Goal: Book appointment/travel/reservation

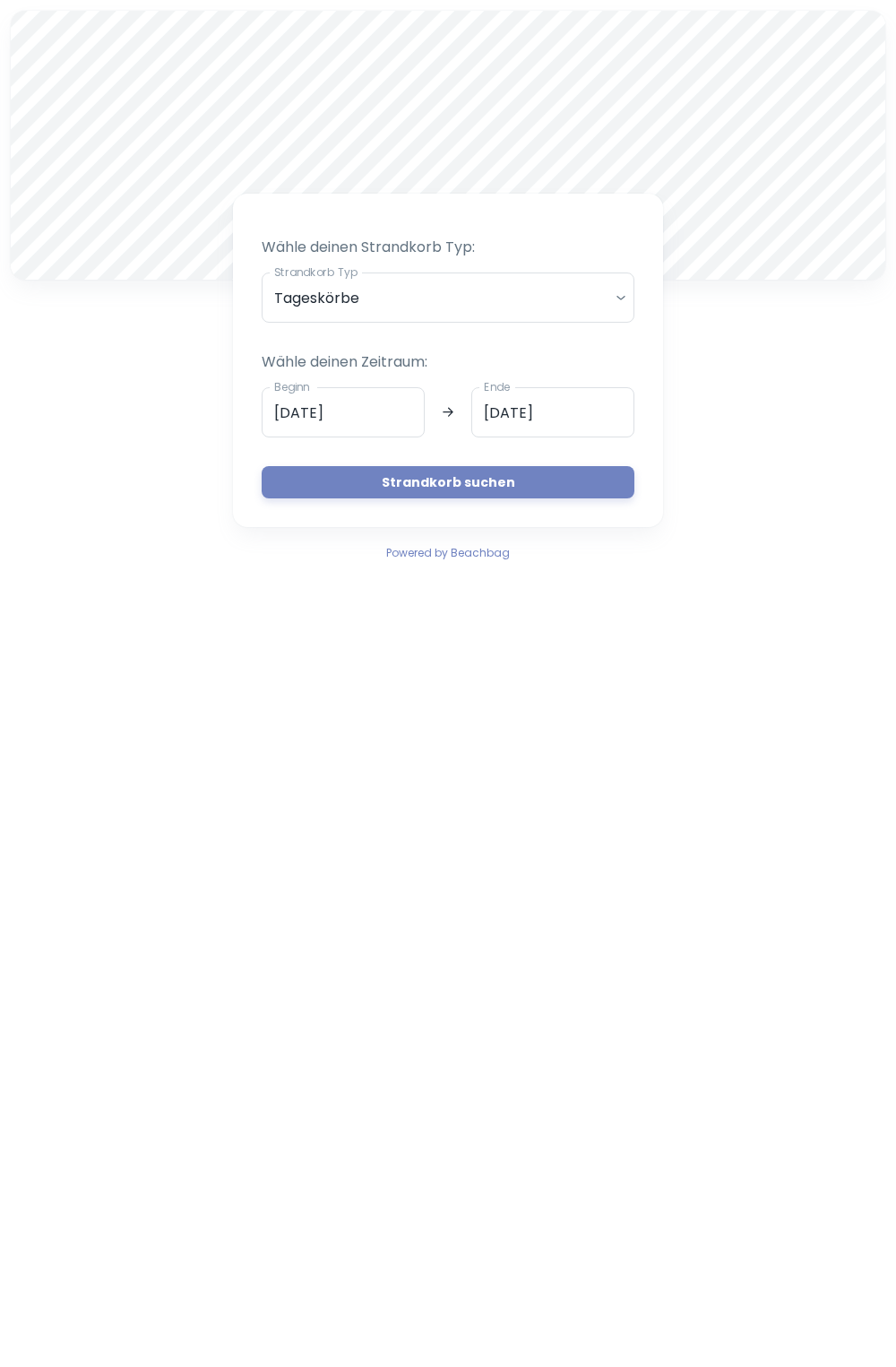
click at [301, 420] on input "[DATE]" at bounding box center [343, 412] width 163 height 51
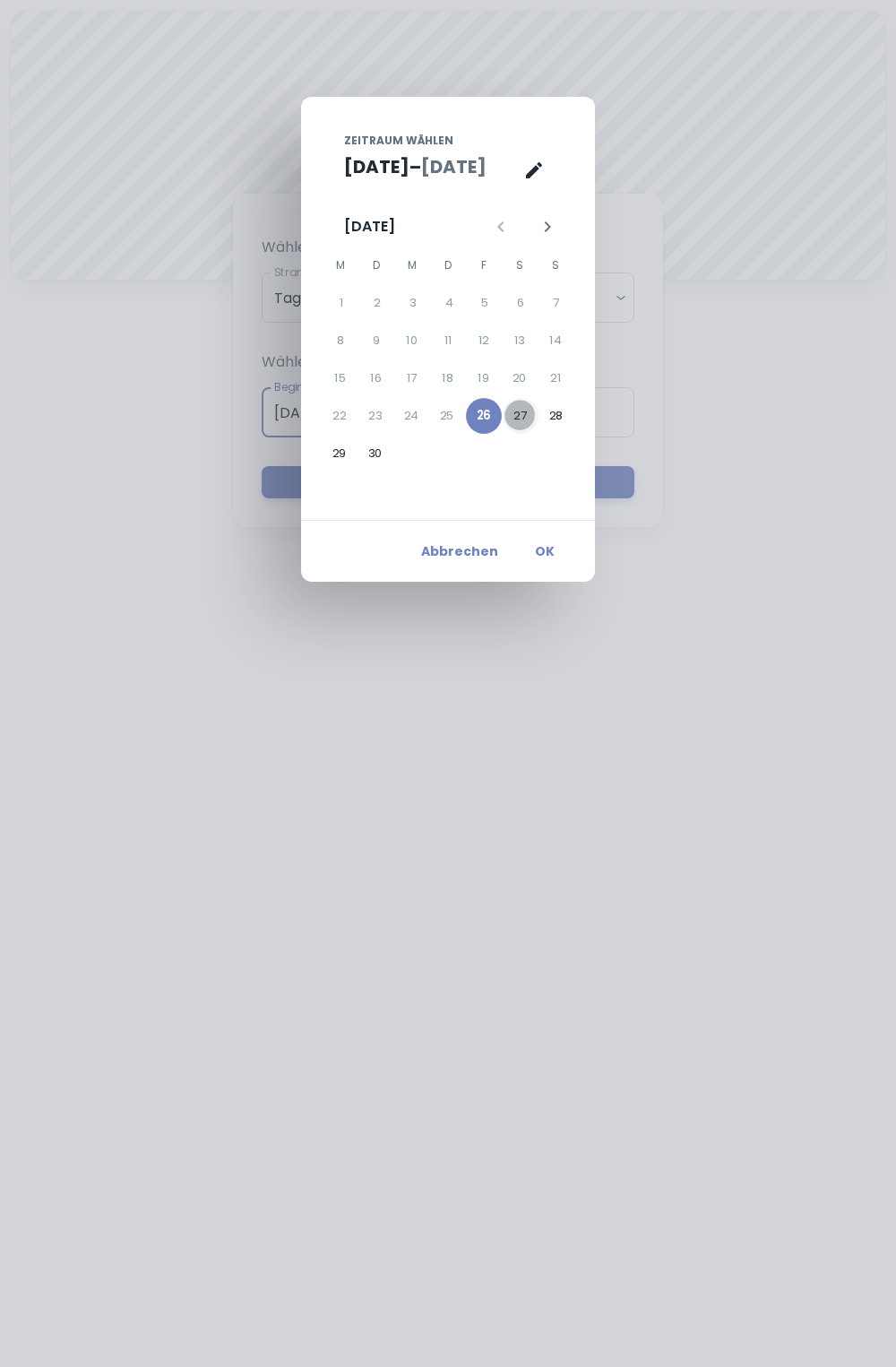
click at [523, 420] on button "27" at bounding box center [521, 416] width 36 height 36
type input "[DATE]"
click at [523, 415] on button "27" at bounding box center [520, 416] width 36 height 36
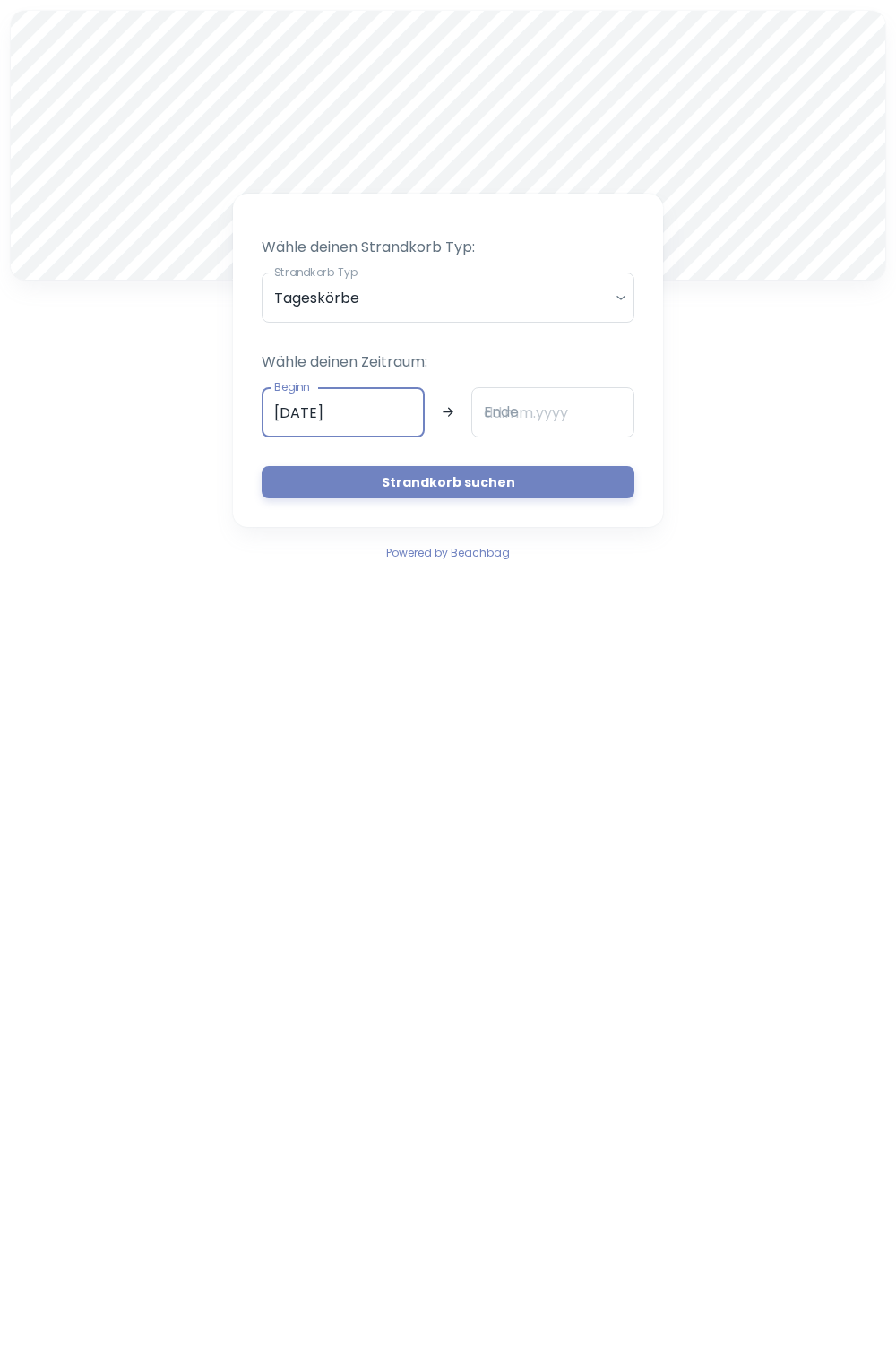
type input "[DATE]"
click at [537, 480] on button "Strandkorb suchen" at bounding box center [448, 482] width 373 height 32
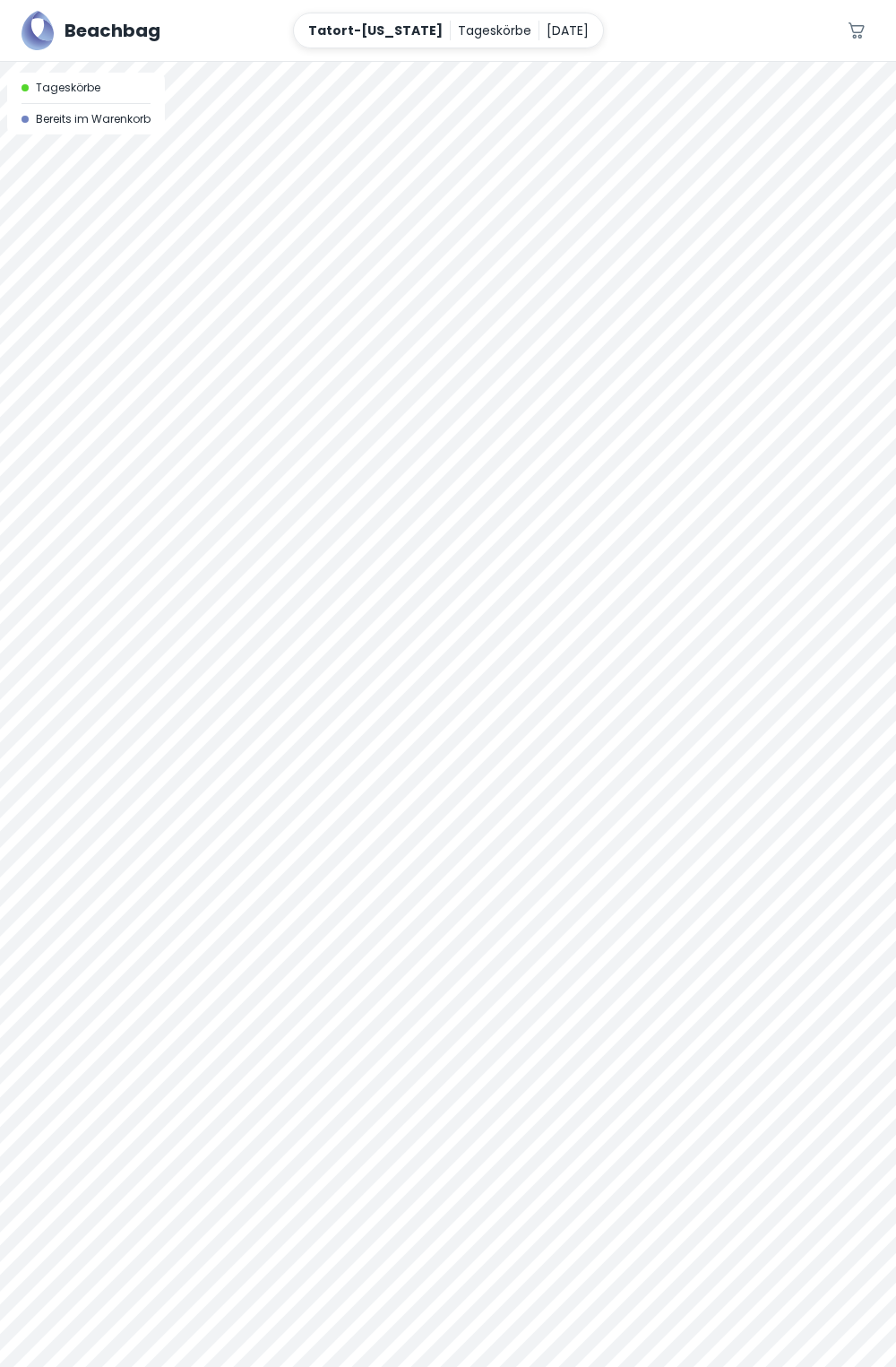
click at [497, 296] on div at bounding box center [448, 714] width 896 height 1305
click at [729, 328] on div at bounding box center [448, 714] width 896 height 1305
click at [725, 331] on div at bounding box center [448, 714] width 896 height 1305
click at [726, 330] on div at bounding box center [448, 714] width 896 height 1305
click at [463, 62] on div at bounding box center [448, 62] width 896 height 0
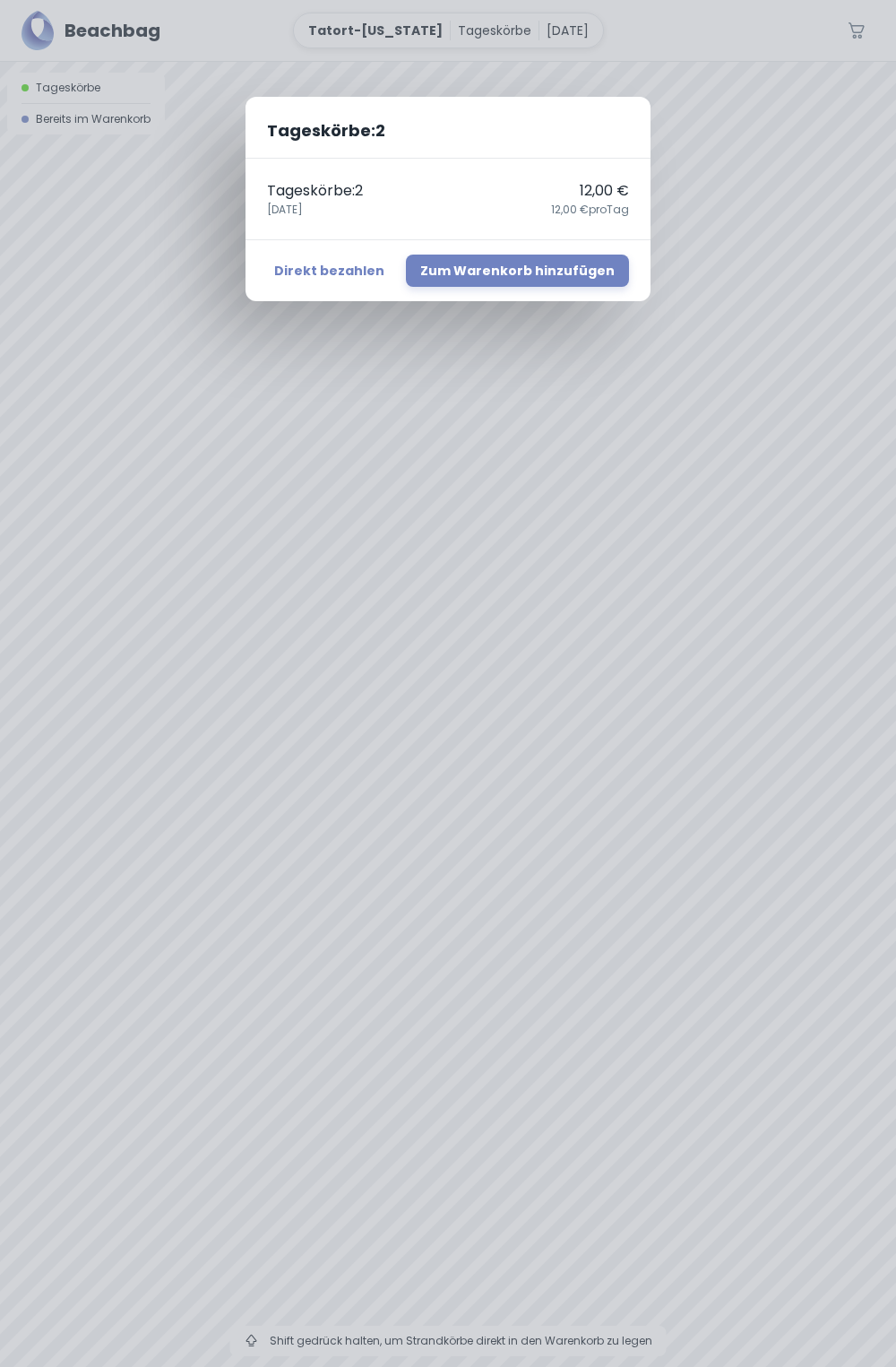
click at [801, 305] on div "Tageskörbe : 2 Tageskörbe : 2 12,00 € [DATE],00 € pro Tag Direkt bezahlen Zum W…" at bounding box center [448, 684] width 896 height 1367
